Goal: Transaction & Acquisition: Purchase product/service

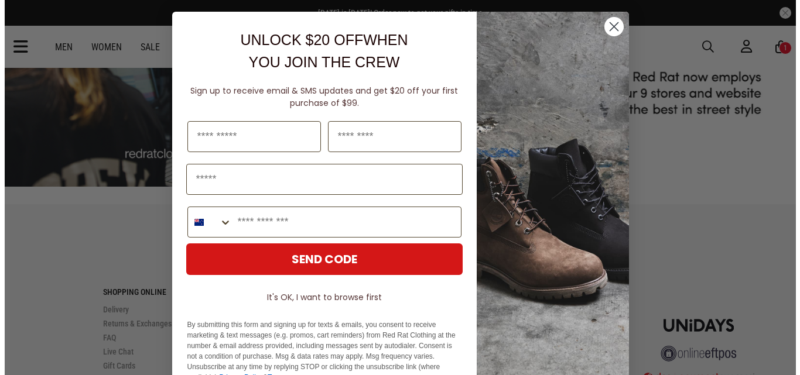
scroll to position [2267, 0]
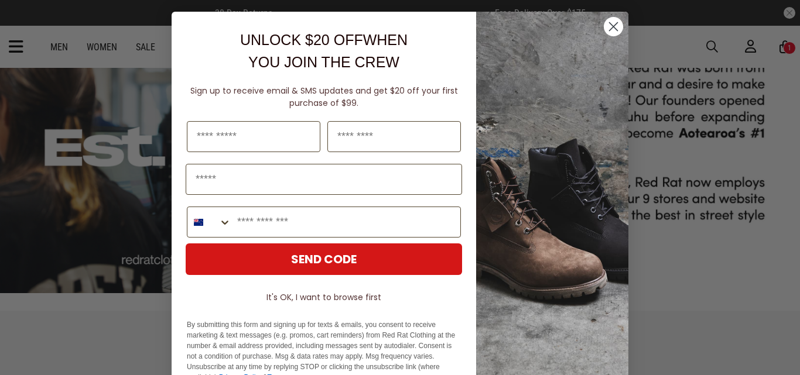
click at [613, 25] on circle "Close dialog" at bounding box center [613, 26] width 19 height 19
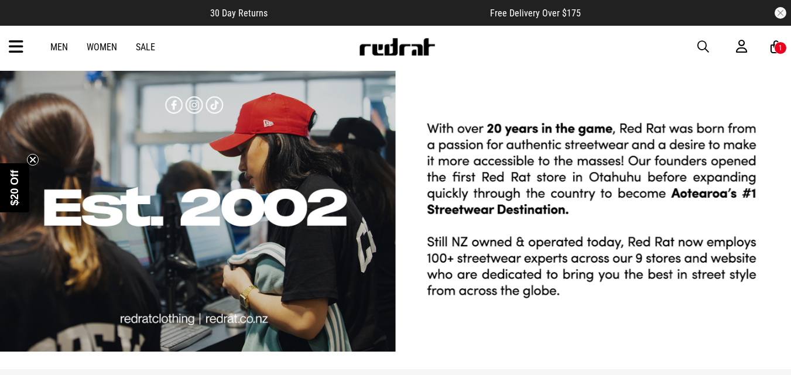
scroll to position [2183, 0]
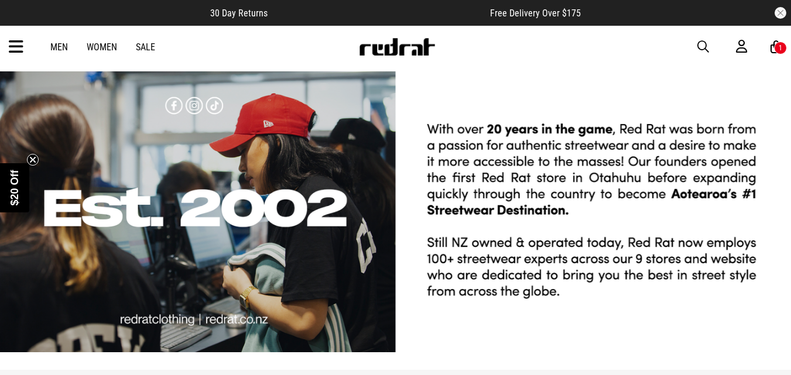
click at [152, 47] on link "Sale" at bounding box center [145, 47] width 19 height 11
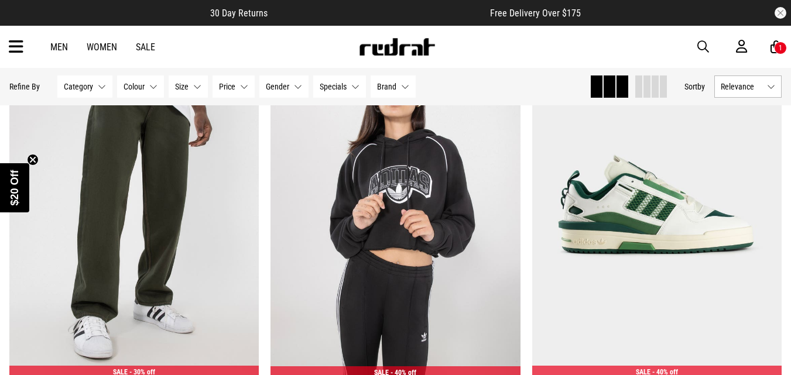
scroll to position [170, 0]
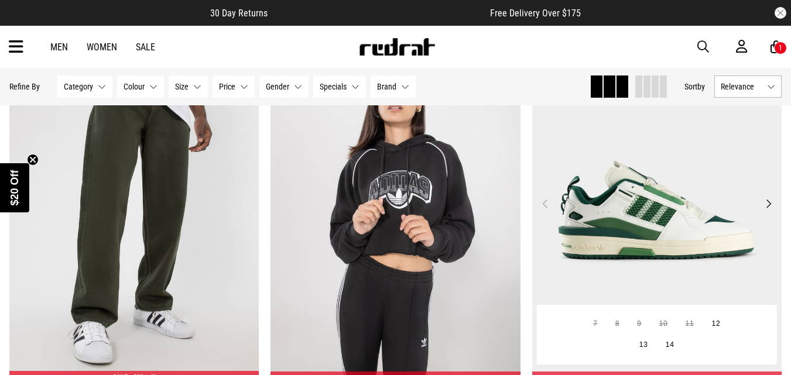
click at [766, 202] on button "Next" at bounding box center [768, 204] width 15 height 14
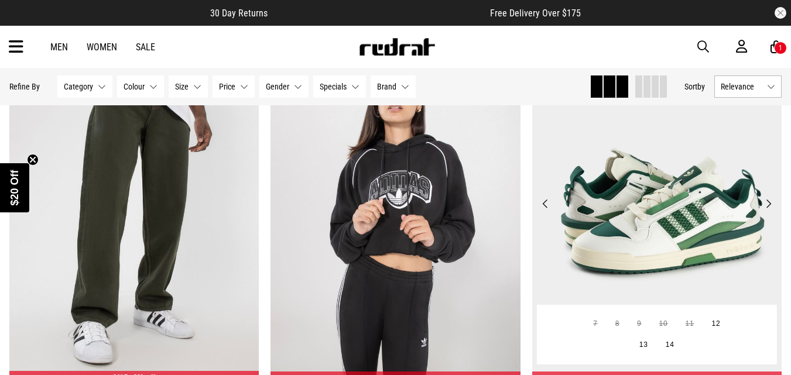
click at [766, 202] on button "Next" at bounding box center [768, 204] width 15 height 14
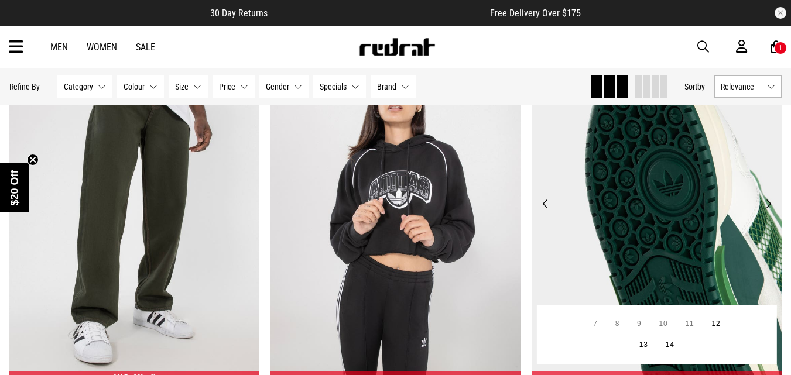
click at [766, 202] on button "Next" at bounding box center [768, 204] width 15 height 14
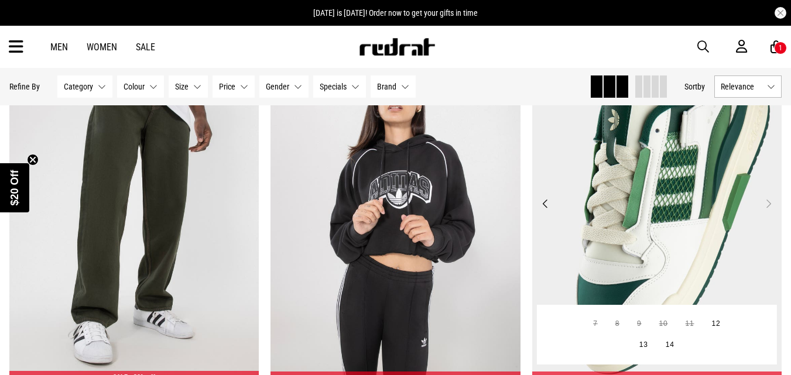
click at [766, 202] on button "Next" at bounding box center [768, 204] width 15 height 14
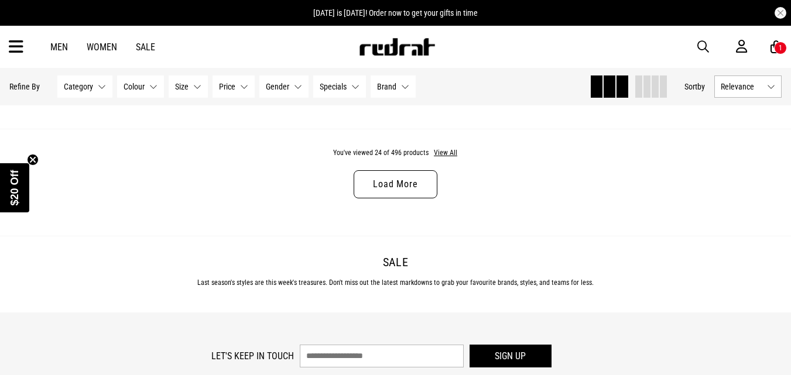
scroll to position [3587, 0]
click at [292, 84] on button "Gender None selected" at bounding box center [283, 87] width 49 height 22
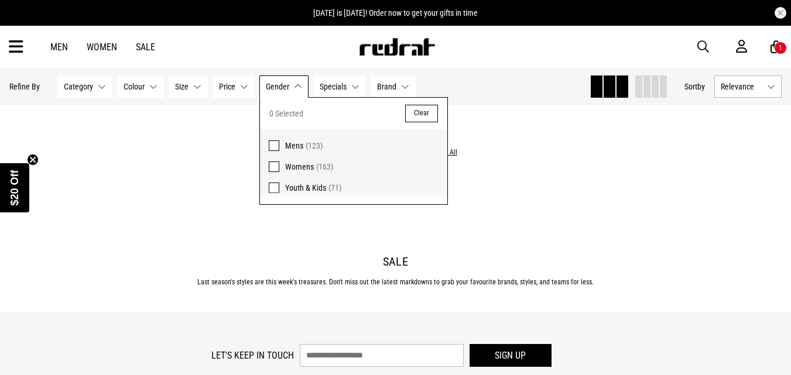
click at [273, 145] on span at bounding box center [274, 146] width 11 height 11
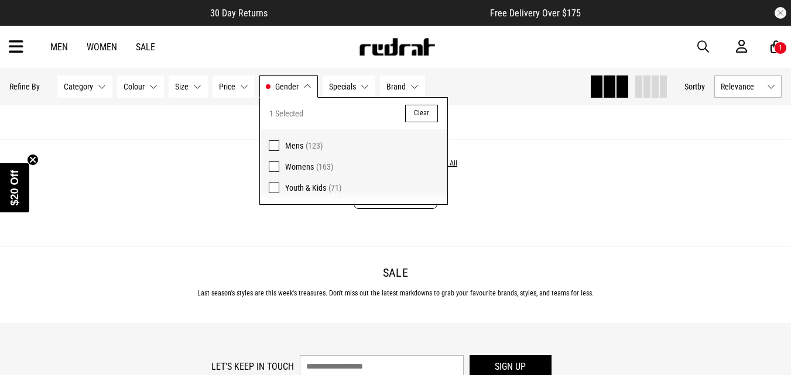
scroll to position [3601, 0]
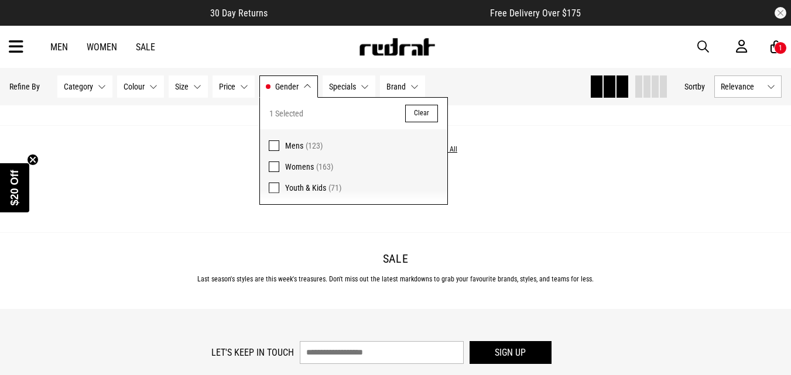
click at [303, 86] on button "Gender Mens" at bounding box center [288, 87] width 59 height 22
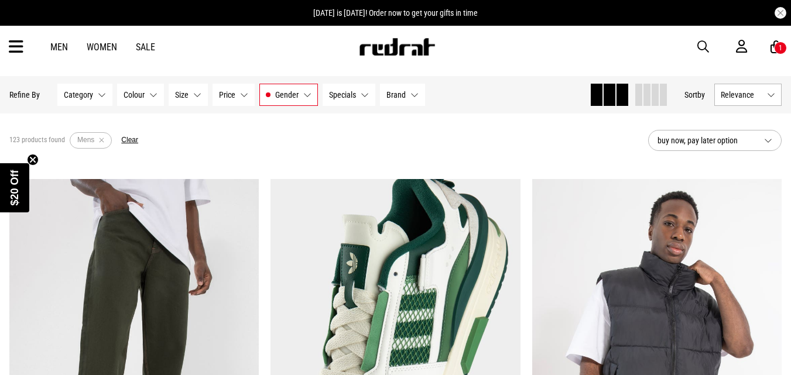
scroll to position [0, 0]
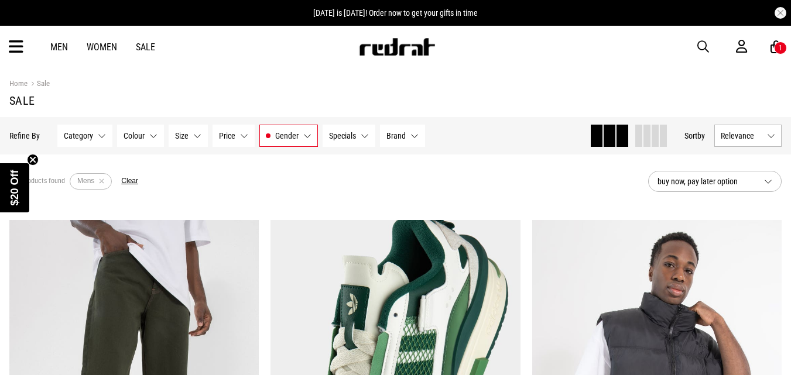
click at [86, 136] on span "Category" at bounding box center [78, 135] width 29 height 9
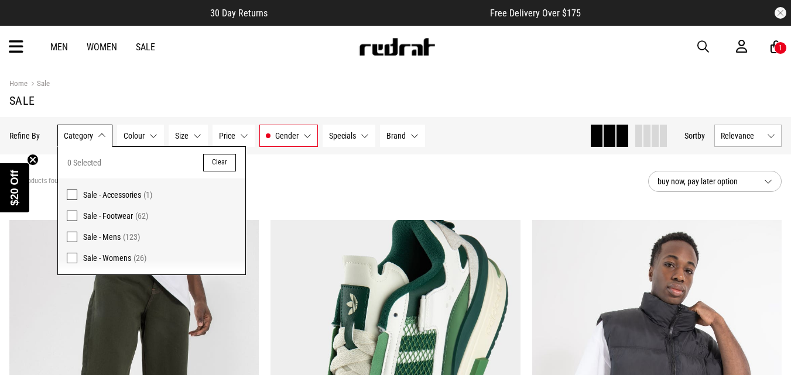
click at [69, 216] on span at bounding box center [72, 216] width 11 height 11
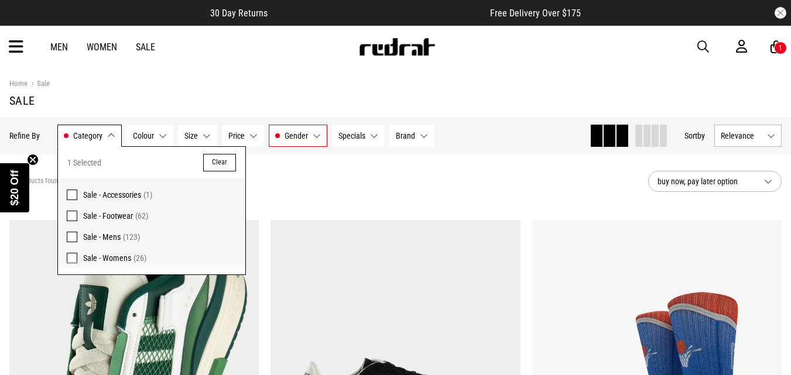
click at [109, 137] on button "Category Sale - Footwear" at bounding box center [89, 136] width 64 height 22
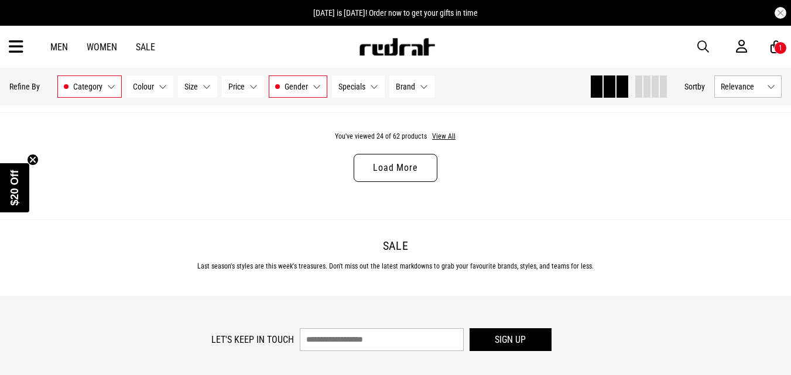
scroll to position [3614, 0]
click at [413, 173] on link "Load More" at bounding box center [395, 167] width 83 height 28
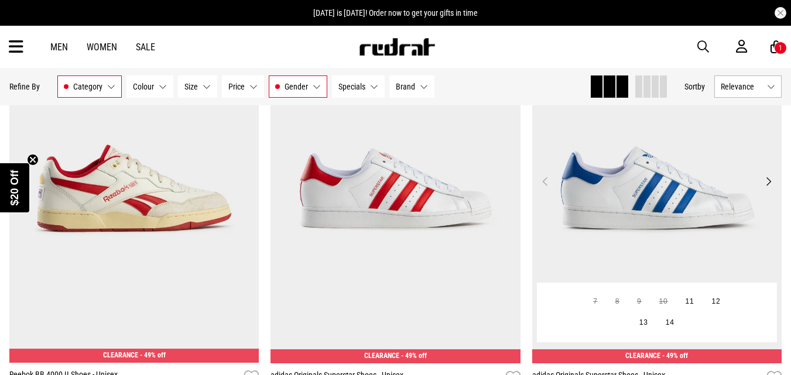
scroll to position [5012, 0]
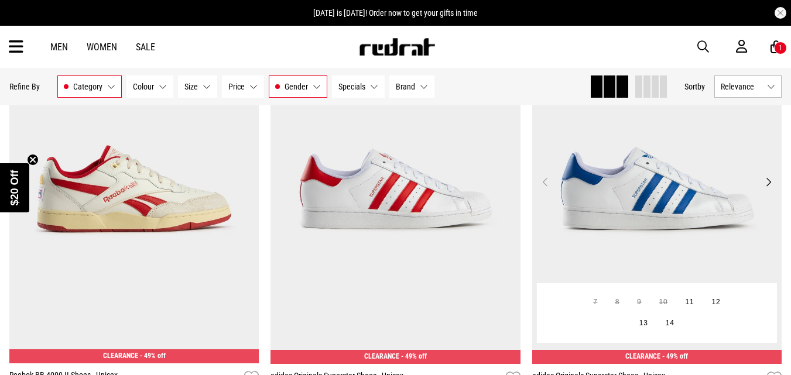
click at [768, 188] on button "Next" at bounding box center [768, 182] width 15 height 14
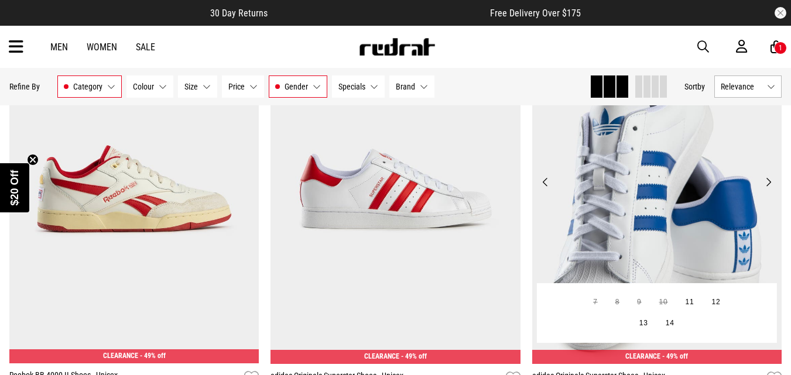
click at [772, 188] on button "Next" at bounding box center [768, 182] width 15 height 14
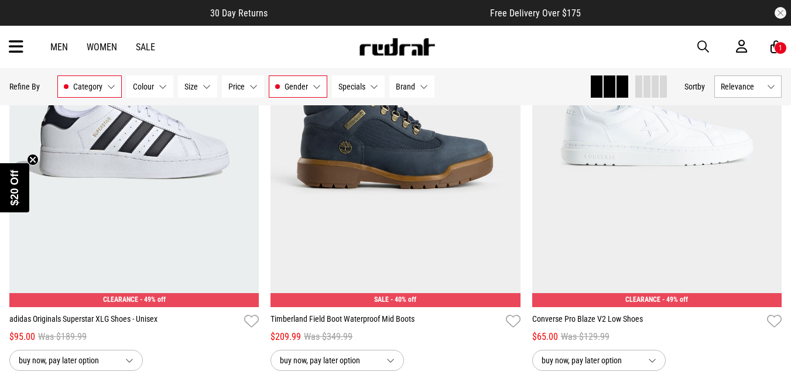
scroll to position [6816, 0]
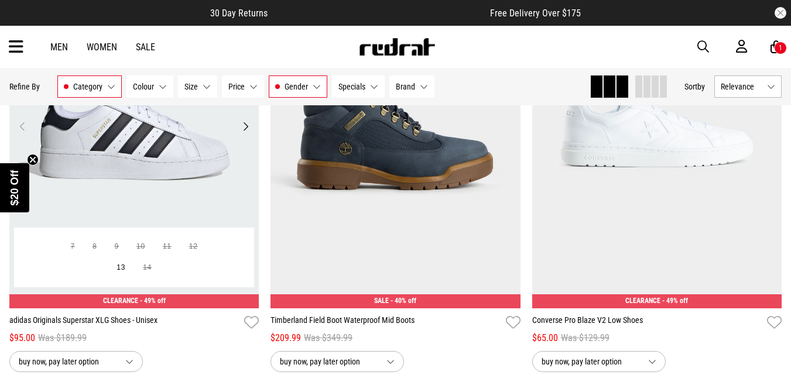
click at [245, 133] on button "Next" at bounding box center [245, 126] width 15 height 14
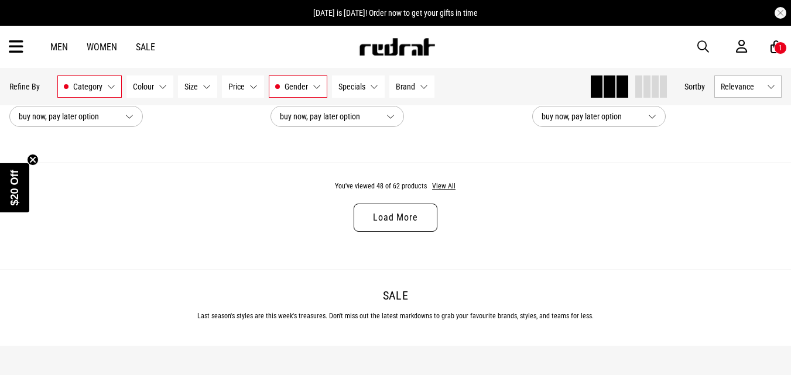
scroll to position [7063, 0]
click at [400, 228] on link "Load More" at bounding box center [395, 217] width 83 height 28
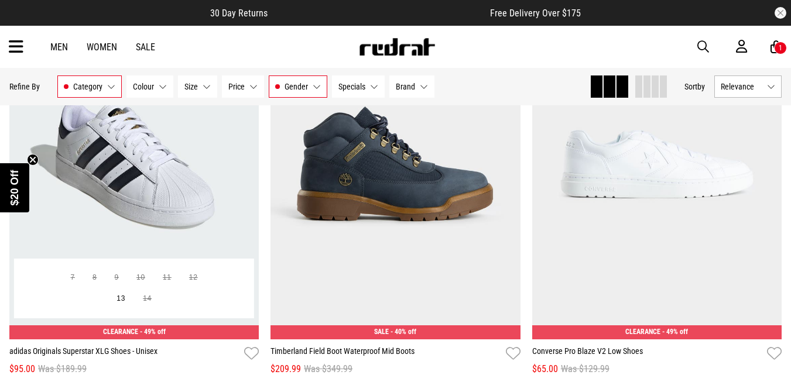
scroll to position [6784, 0]
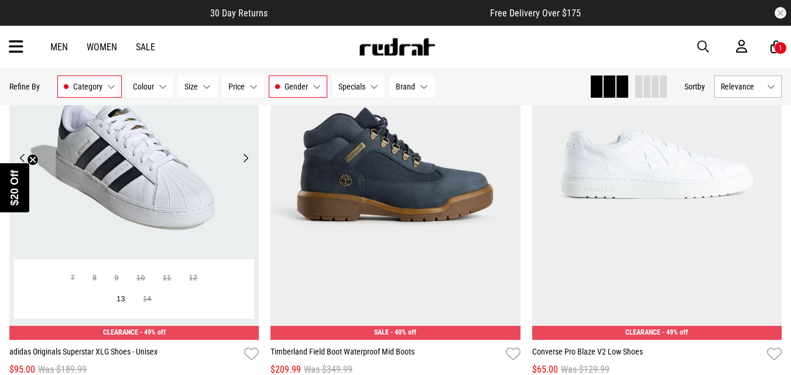
click at [243, 165] on button "Next" at bounding box center [245, 158] width 15 height 14
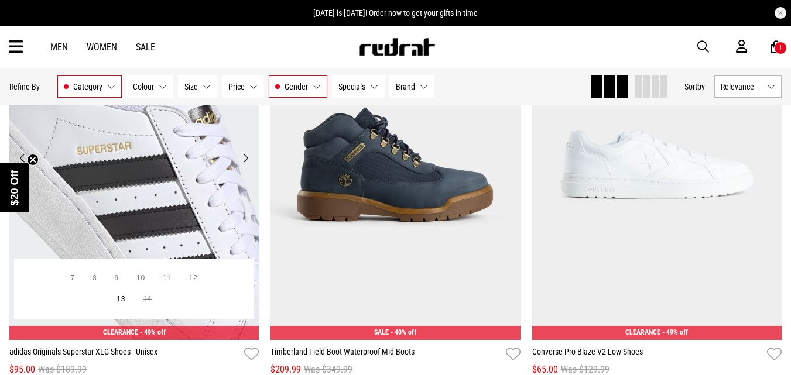
click at [243, 165] on button "Next" at bounding box center [245, 158] width 15 height 14
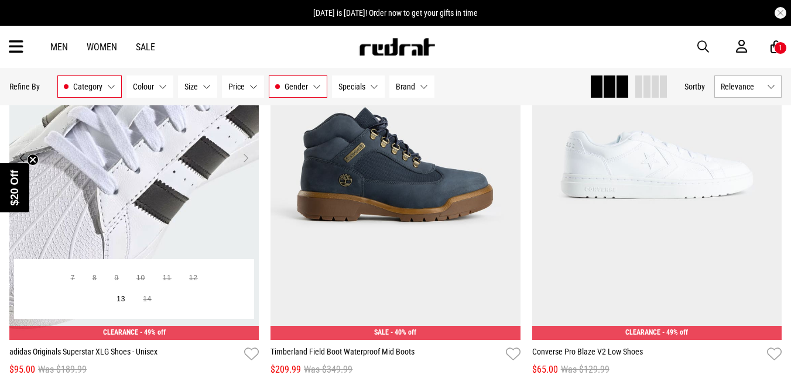
click at [243, 165] on button "Next" at bounding box center [245, 158] width 15 height 14
click at [245, 165] on button "Next" at bounding box center [245, 158] width 15 height 14
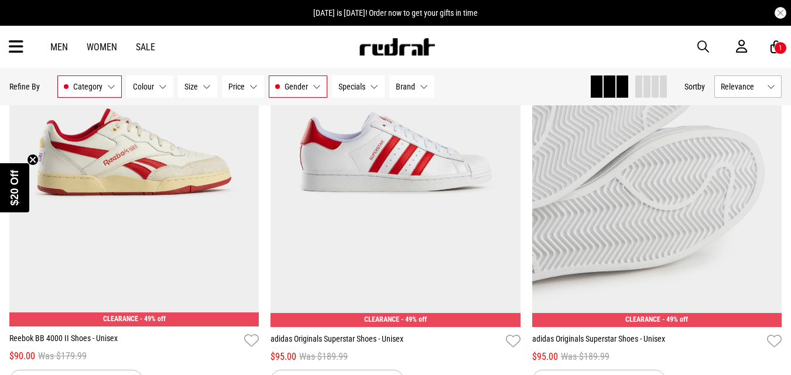
scroll to position [5049, 0]
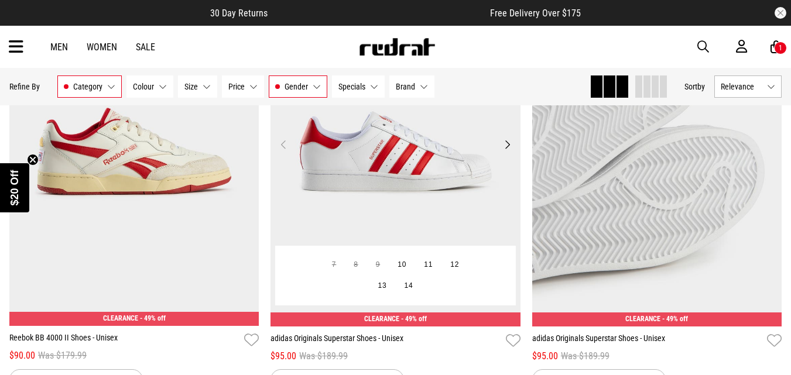
click at [506, 152] on button "Next" at bounding box center [507, 145] width 15 height 14
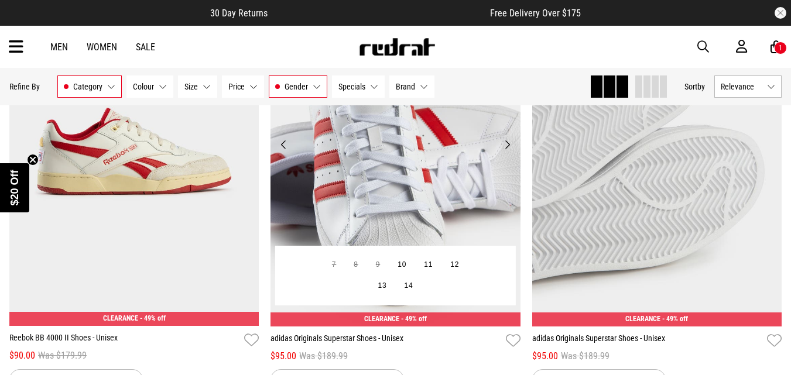
click at [506, 152] on button "Next" at bounding box center [507, 145] width 15 height 14
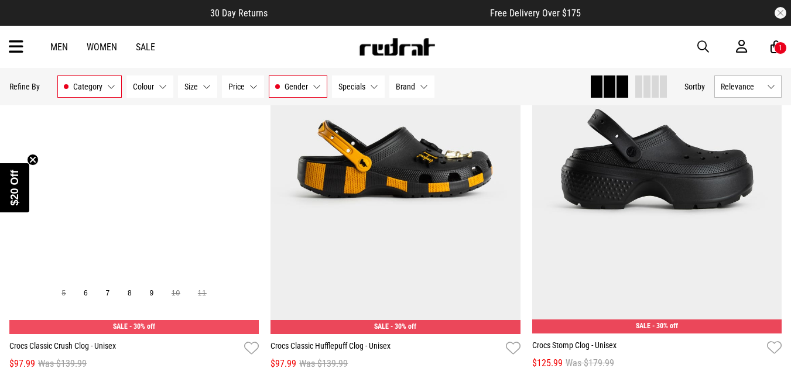
scroll to position [2245, 0]
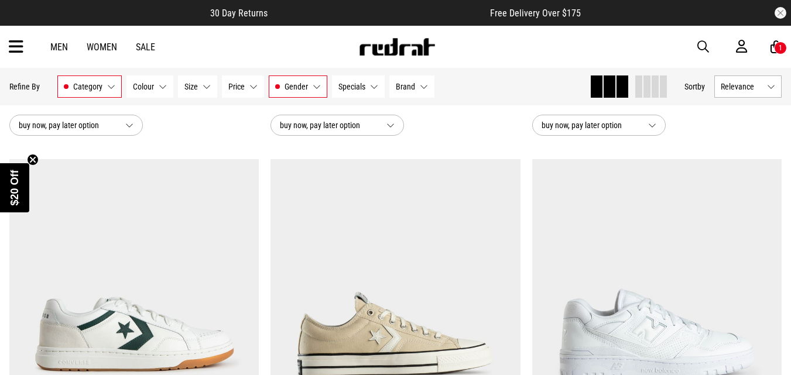
click at [60, 50] on link "Men" at bounding box center [59, 47] width 18 height 11
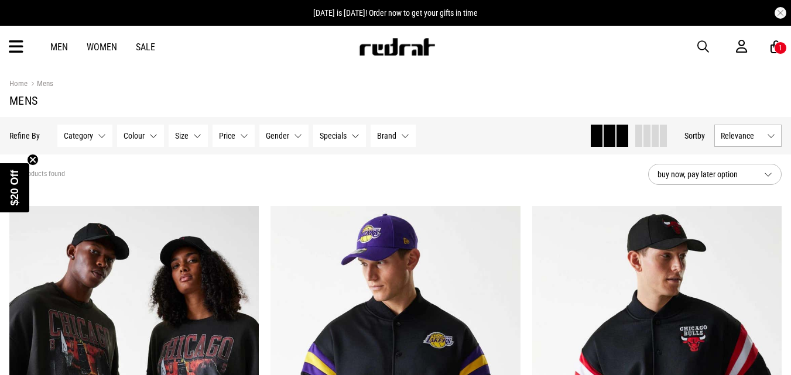
click at [19, 49] on icon at bounding box center [16, 46] width 15 height 19
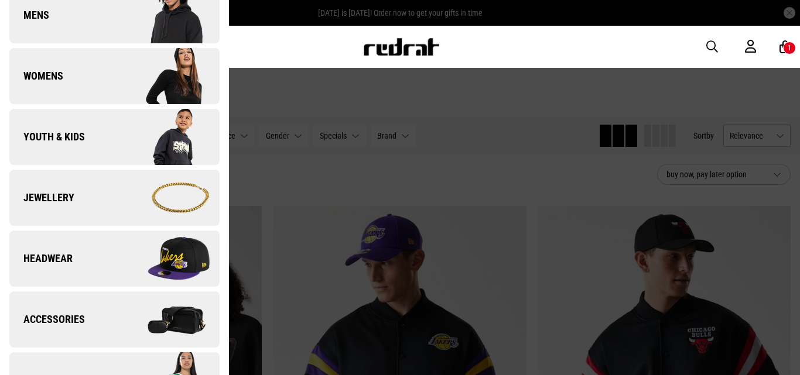
scroll to position [220, 0]
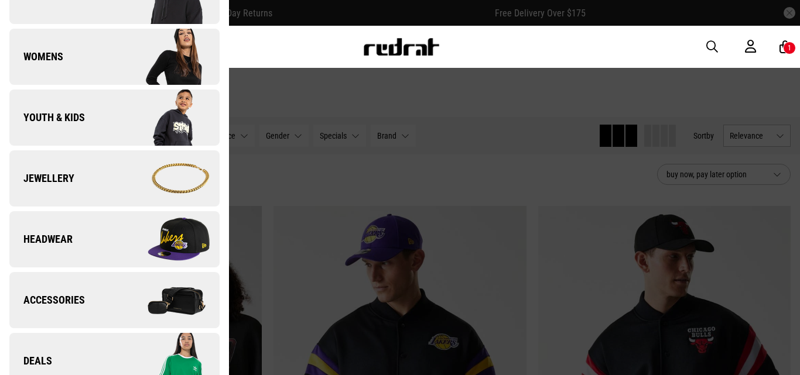
click at [94, 237] on link "Headwear" at bounding box center [114, 239] width 210 height 56
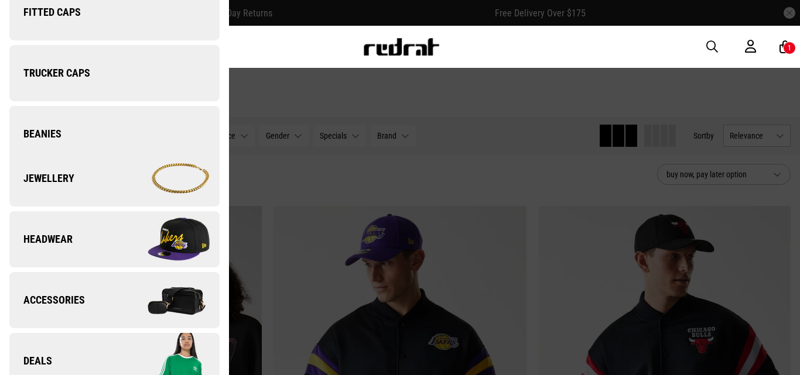
scroll to position [0, 0]
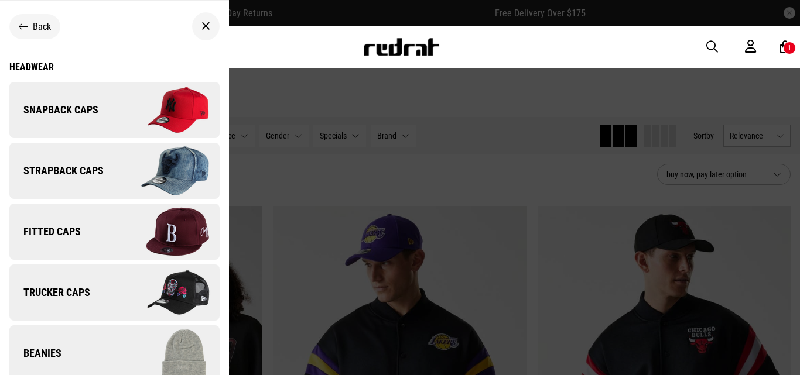
click at [90, 112] on span "Snapback Caps" at bounding box center [53, 110] width 89 height 14
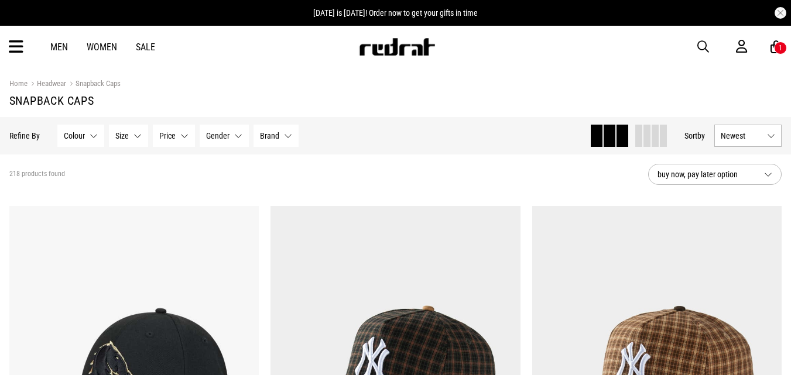
click at [701, 46] on span "button" at bounding box center [703, 47] width 12 height 14
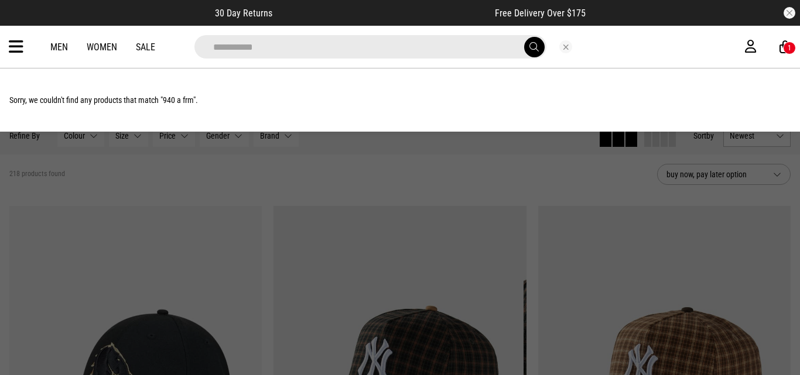
type input "**********"
click at [524, 37] on button "submit" at bounding box center [534, 47] width 20 height 20
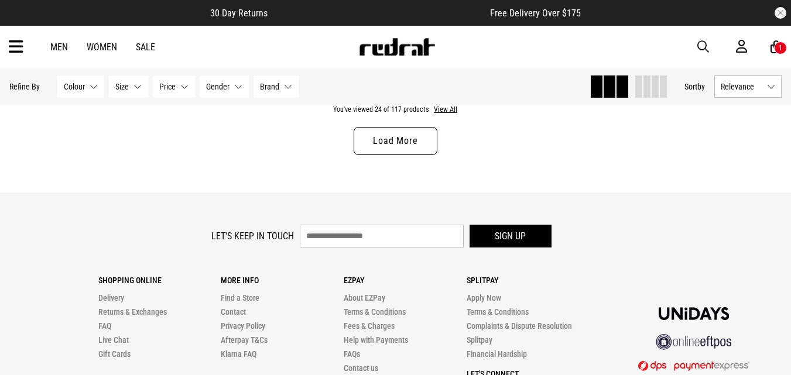
scroll to position [3616, 0]
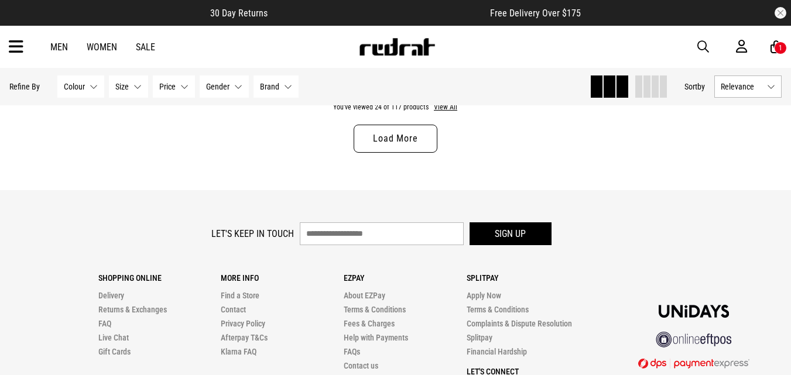
click at [388, 139] on link "Load More" at bounding box center [395, 139] width 83 height 28
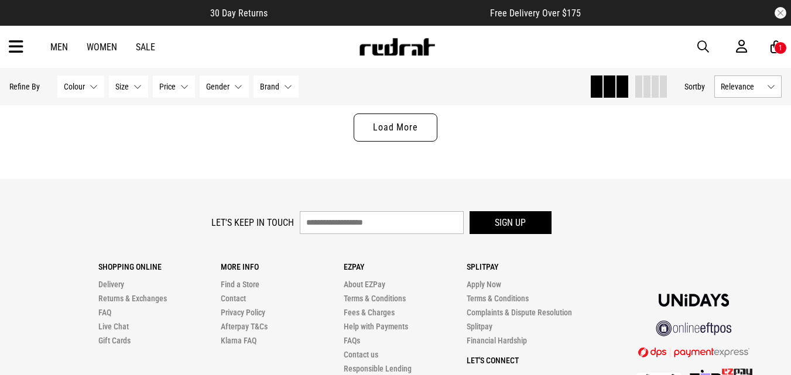
scroll to position [7140, 0]
click at [393, 135] on link "Load More" at bounding box center [395, 127] width 83 height 28
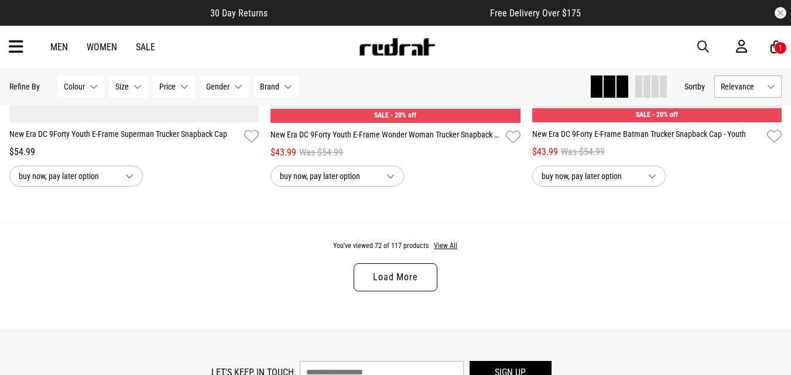
scroll to position [10541, 0]
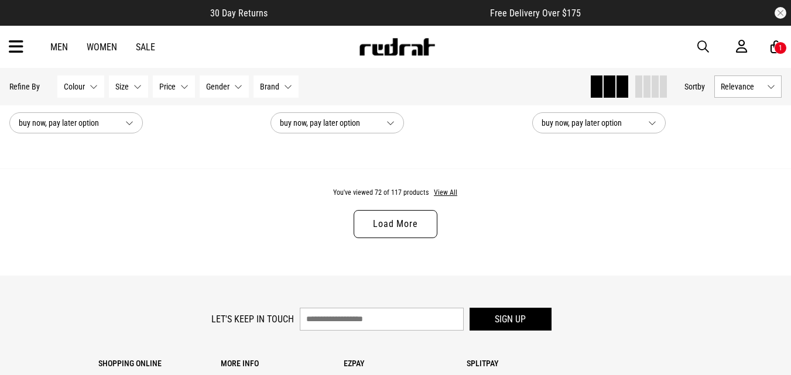
click at [393, 238] on link "Load More" at bounding box center [395, 224] width 83 height 28
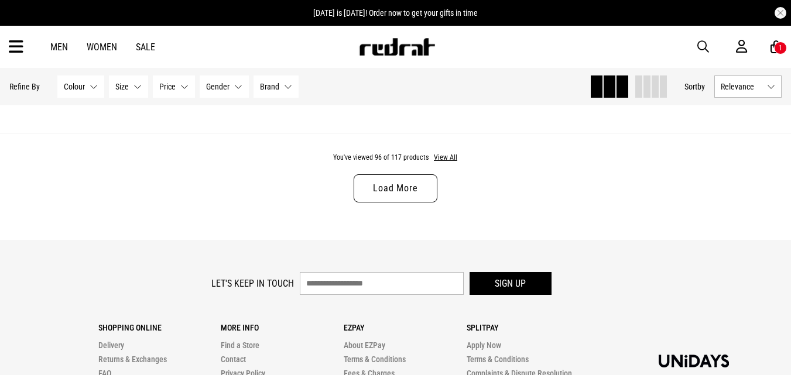
scroll to position [14072, 0]
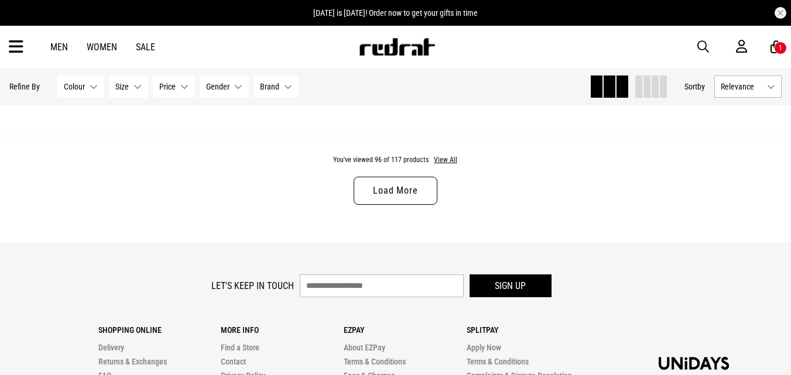
click at [402, 200] on link "Load More" at bounding box center [395, 191] width 83 height 28
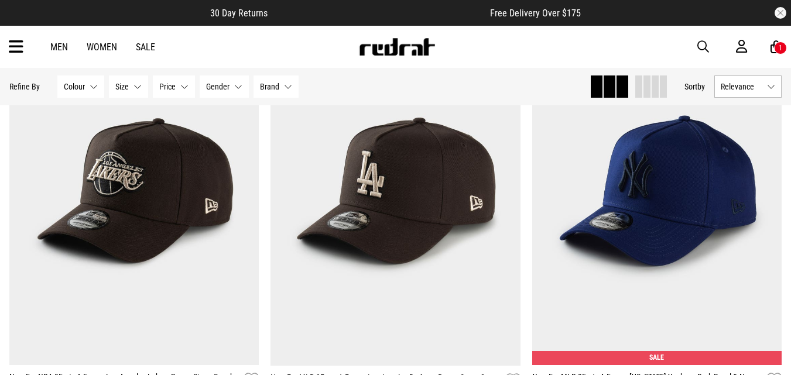
scroll to position [16802, 0]
